Goal: Task Accomplishment & Management: Complete application form

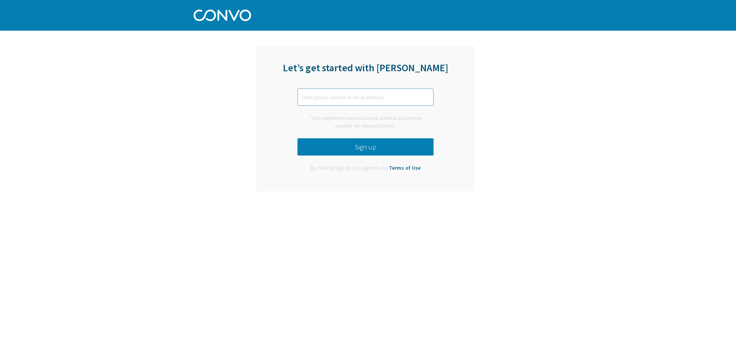
click at [330, 99] on input "text" at bounding box center [366, 97] width 136 height 17
type input "[PERSON_NAME][EMAIL_ADDRESS][PERSON_NAME][PERSON_NAME][DOMAIN_NAME]"
click at [345, 148] on button "Sign up" at bounding box center [366, 146] width 136 height 17
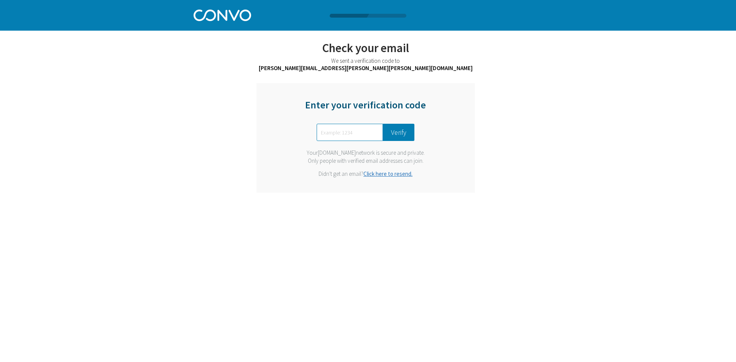
click at [155, 105] on div "Let’s get started with [PERSON_NAME] [PERSON_NAME][EMAIL_ADDRESS][PERSON_NAME][…" at bounding box center [368, 102] width 736 height 204
click at [326, 132] on input "text" at bounding box center [350, 132] width 66 height 17
type input "9279"
click at [399, 133] on button "Verify" at bounding box center [398, 132] width 31 height 17
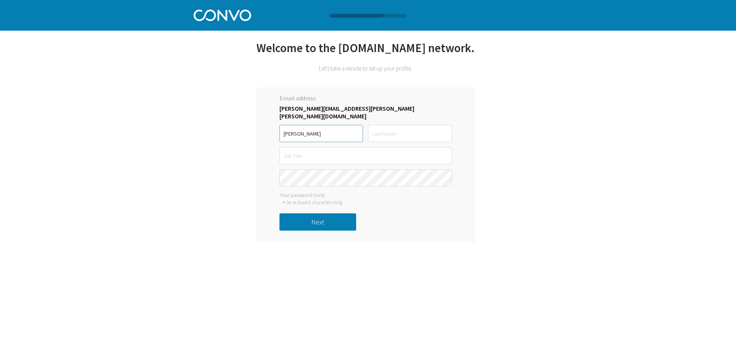
type input "[PERSON_NAME]"
type input "VP Data Analytics"
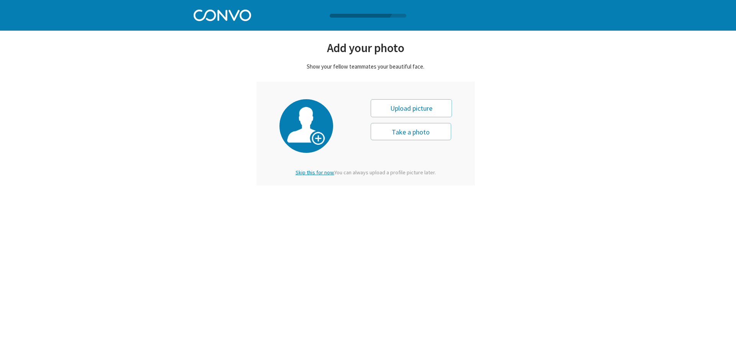
click at [321, 172] on span "Skip this for now." at bounding box center [315, 172] width 39 height 7
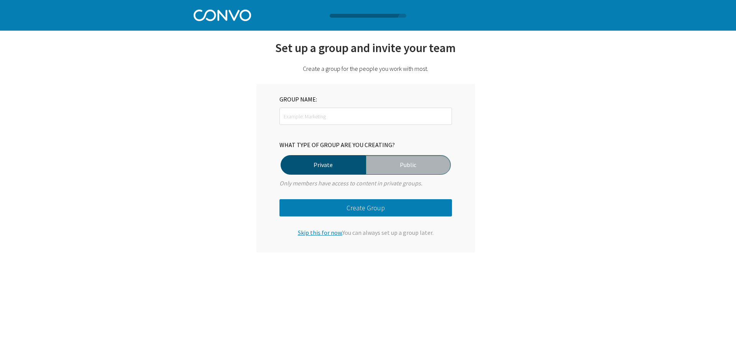
click at [323, 232] on span "Skip this for now." at bounding box center [320, 233] width 44 height 8
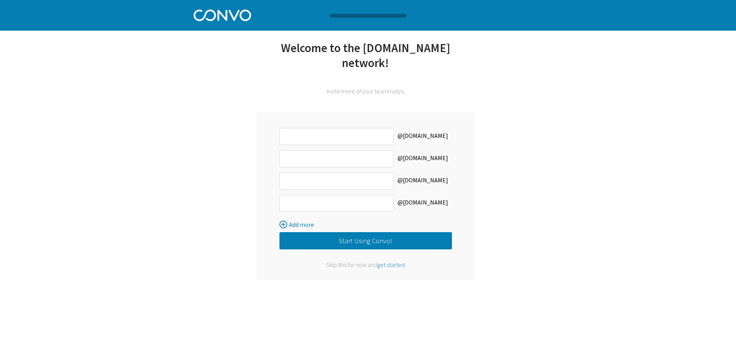
click at [394, 261] on span "get started" at bounding box center [391, 265] width 28 height 8
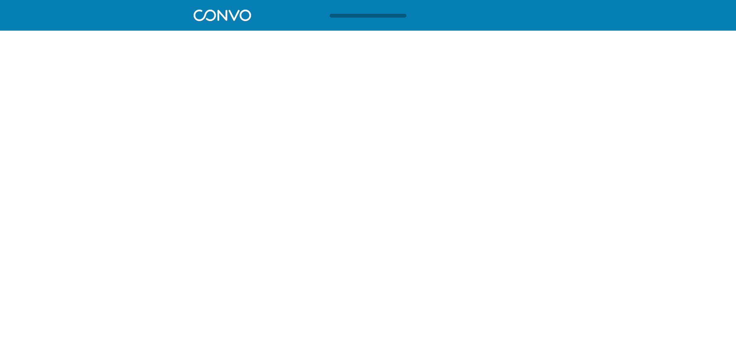
click at [210, 37] on html "Log in Pricing Security Apps Contact Sales Careers 1 1 1 Let’s get started with…" at bounding box center [368, 18] width 736 height 37
